Goal: Download file/media

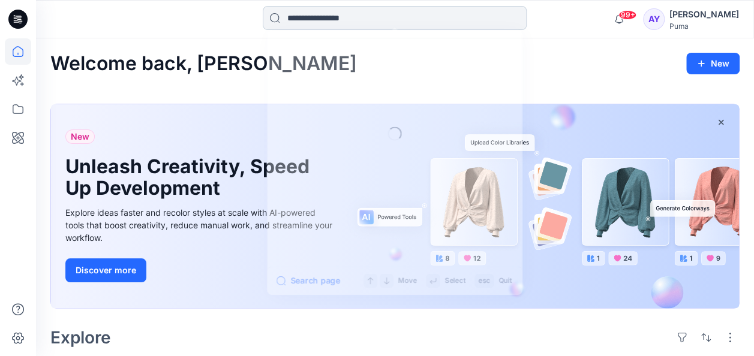
click at [329, 18] on input at bounding box center [395, 18] width 264 height 24
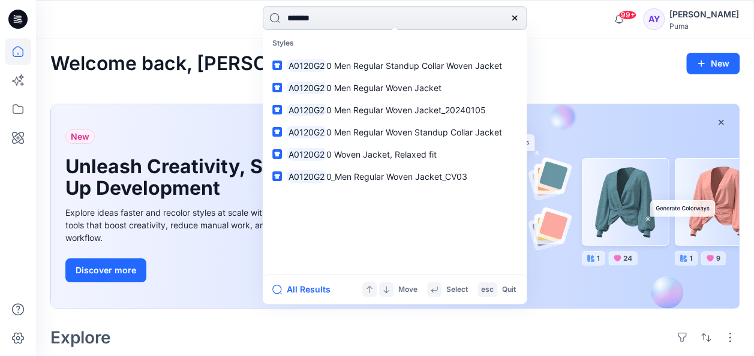
type input "********"
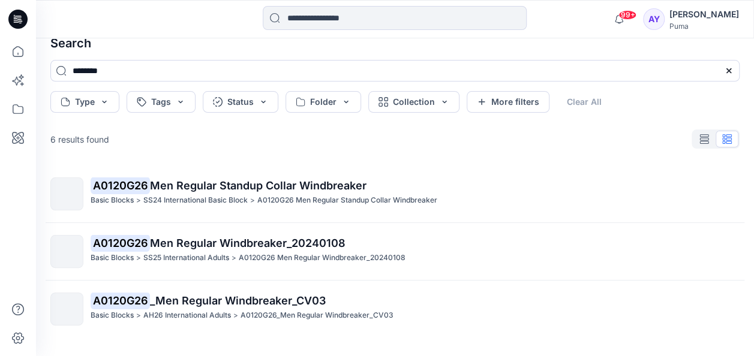
scroll to position [31, 0]
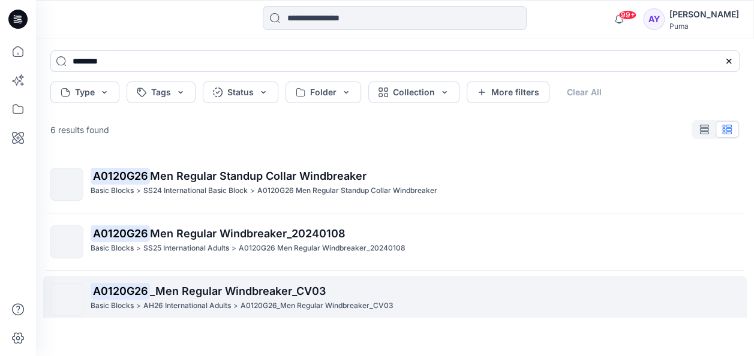
click at [215, 300] on p "AH26 International Adults" at bounding box center [187, 306] width 88 height 13
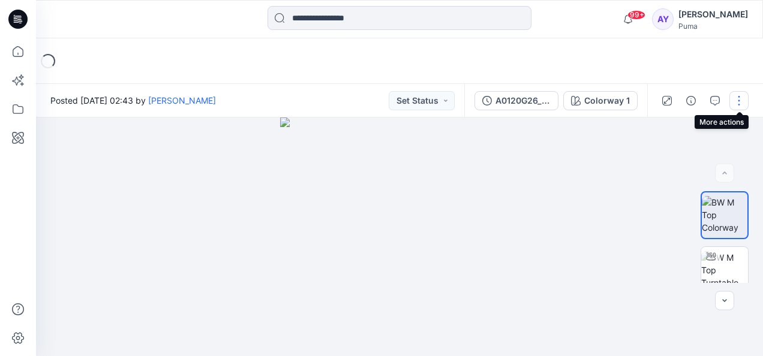
click at [737, 103] on button "button" at bounding box center [738, 100] width 19 height 19
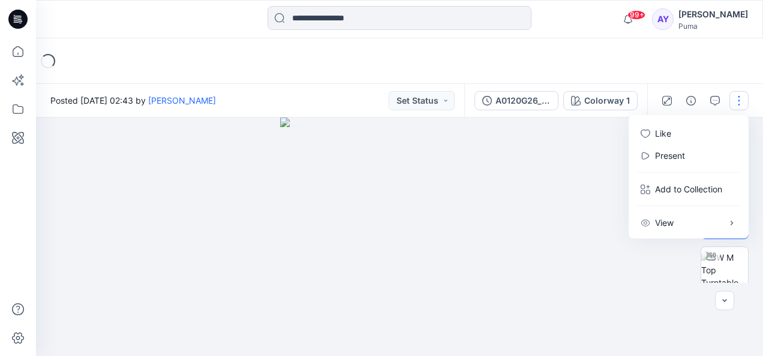
click at [689, 68] on div "Loading..." at bounding box center [399, 61] width 727 height 46
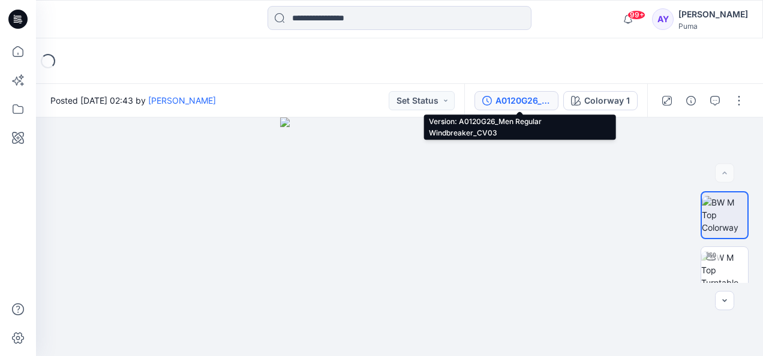
click at [537, 104] on div "A0120G26_Men Regular Windbreaker_CV03" at bounding box center [522, 100] width 55 height 13
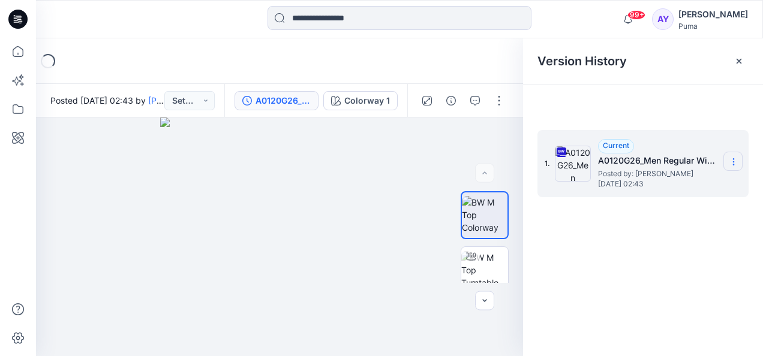
click at [730, 164] on icon at bounding box center [733, 162] width 10 height 10
click at [678, 186] on span "Download Source BW File" at bounding box center [672, 185] width 100 height 14
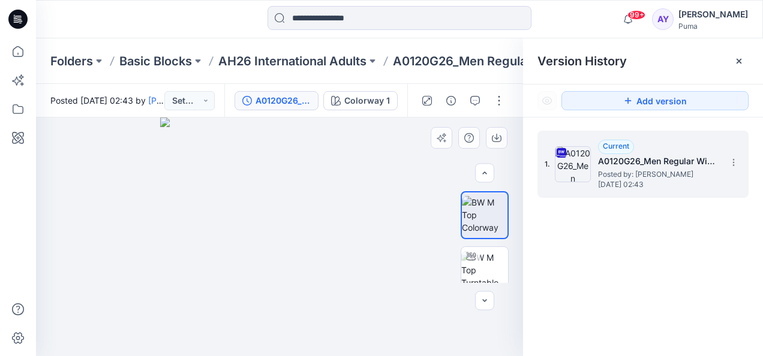
scroll to position [176, 0]
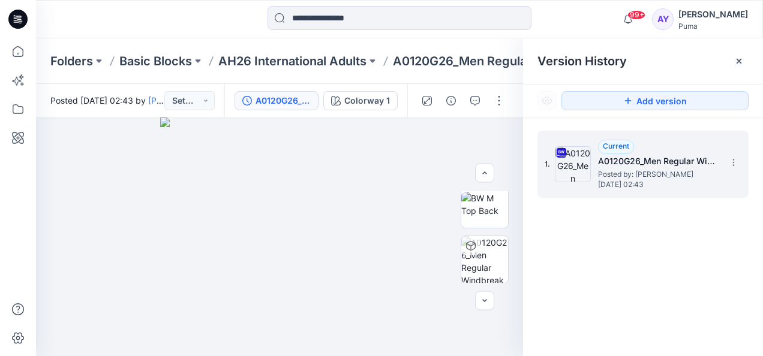
drag, startPoint x: 610, startPoint y: 308, endPoint x: 615, endPoint y: 204, distance: 104.4
click at [610, 308] on div "1. Current A0120G26_Men Regular Windbreaker_CV03 Posted by: [PERSON_NAME] [DATE…" at bounding box center [643, 246] width 240 height 256
